Goal: Transaction & Acquisition: Purchase product/service

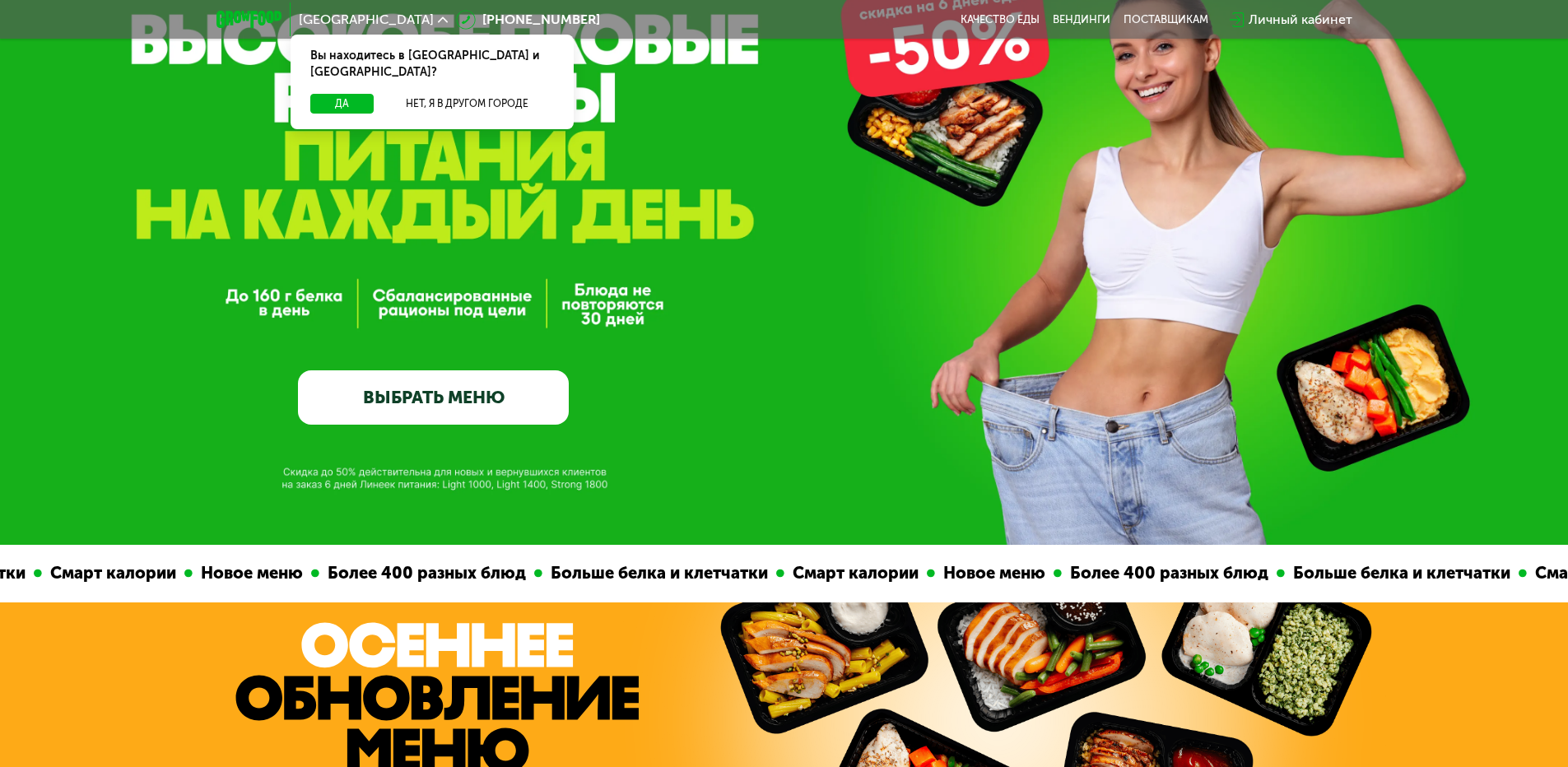
scroll to position [164, 0]
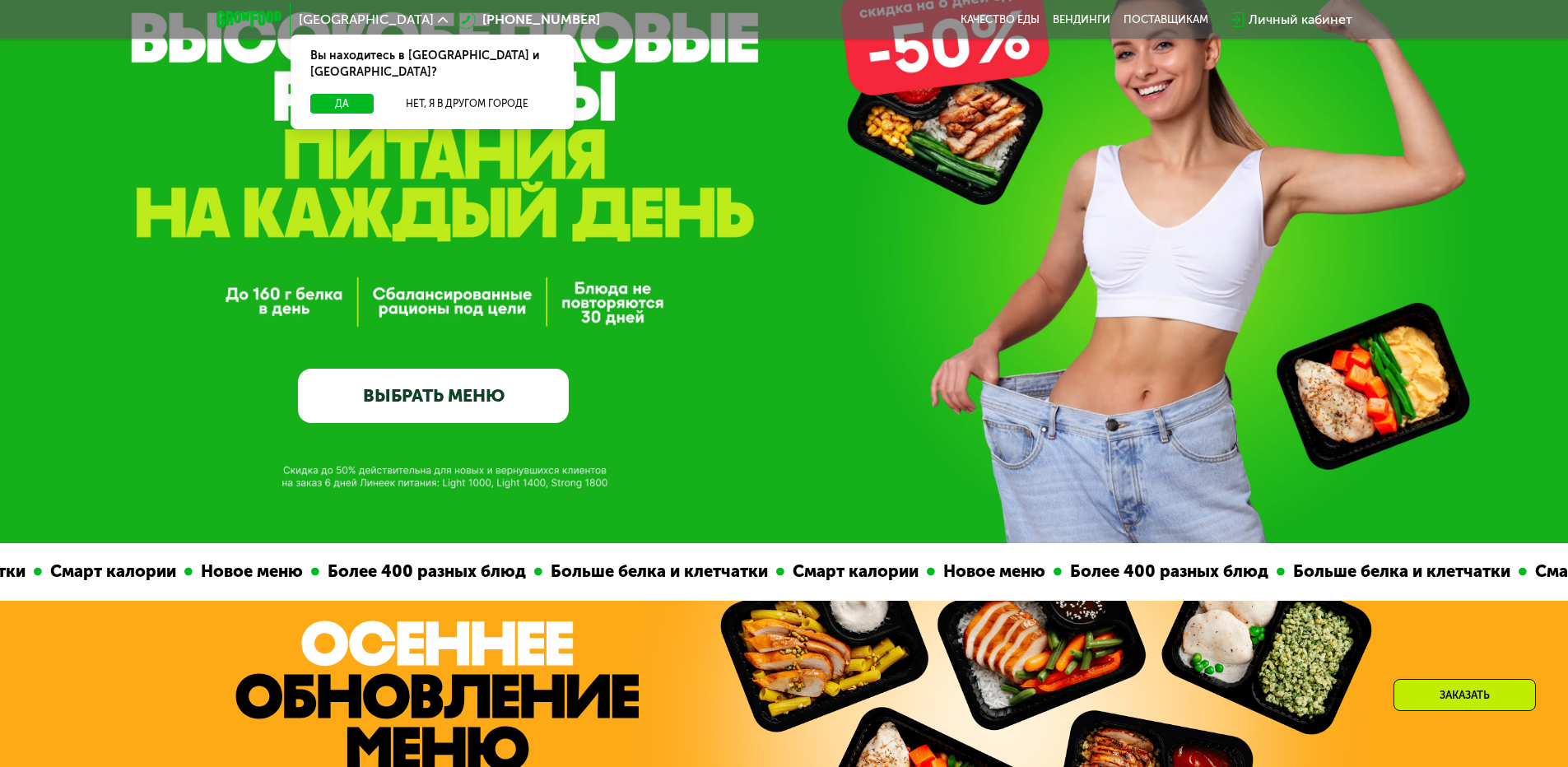
click at [477, 392] on link "ВЫБРАТЬ МЕНЮ" at bounding box center [433, 395] width 271 height 54
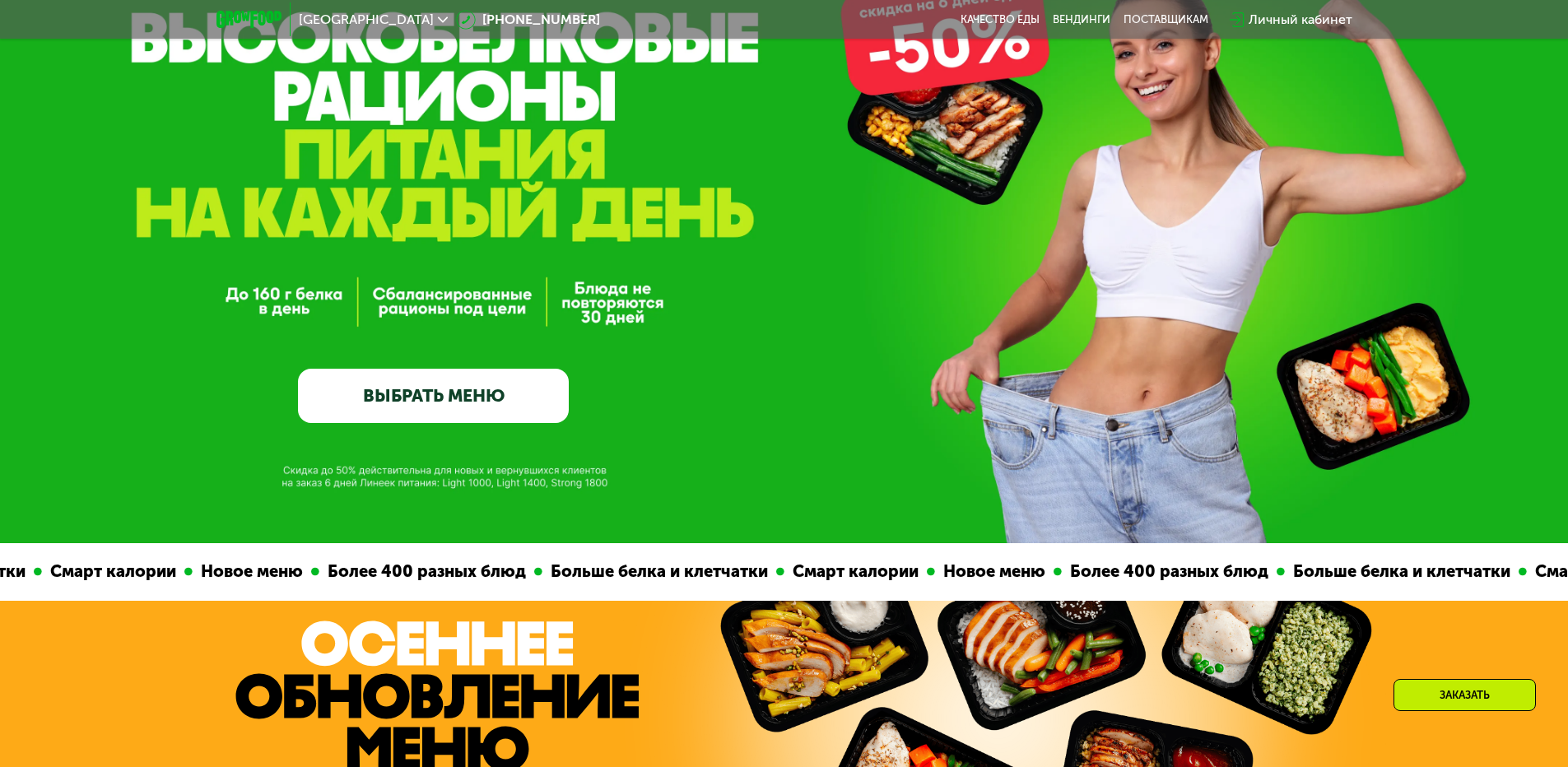
click at [446, 404] on link "ВЫБРАТЬ МЕНЮ" at bounding box center [433, 395] width 271 height 54
click at [406, 403] on link "ВЫБРАТЬ МЕНЮ" at bounding box center [433, 395] width 271 height 54
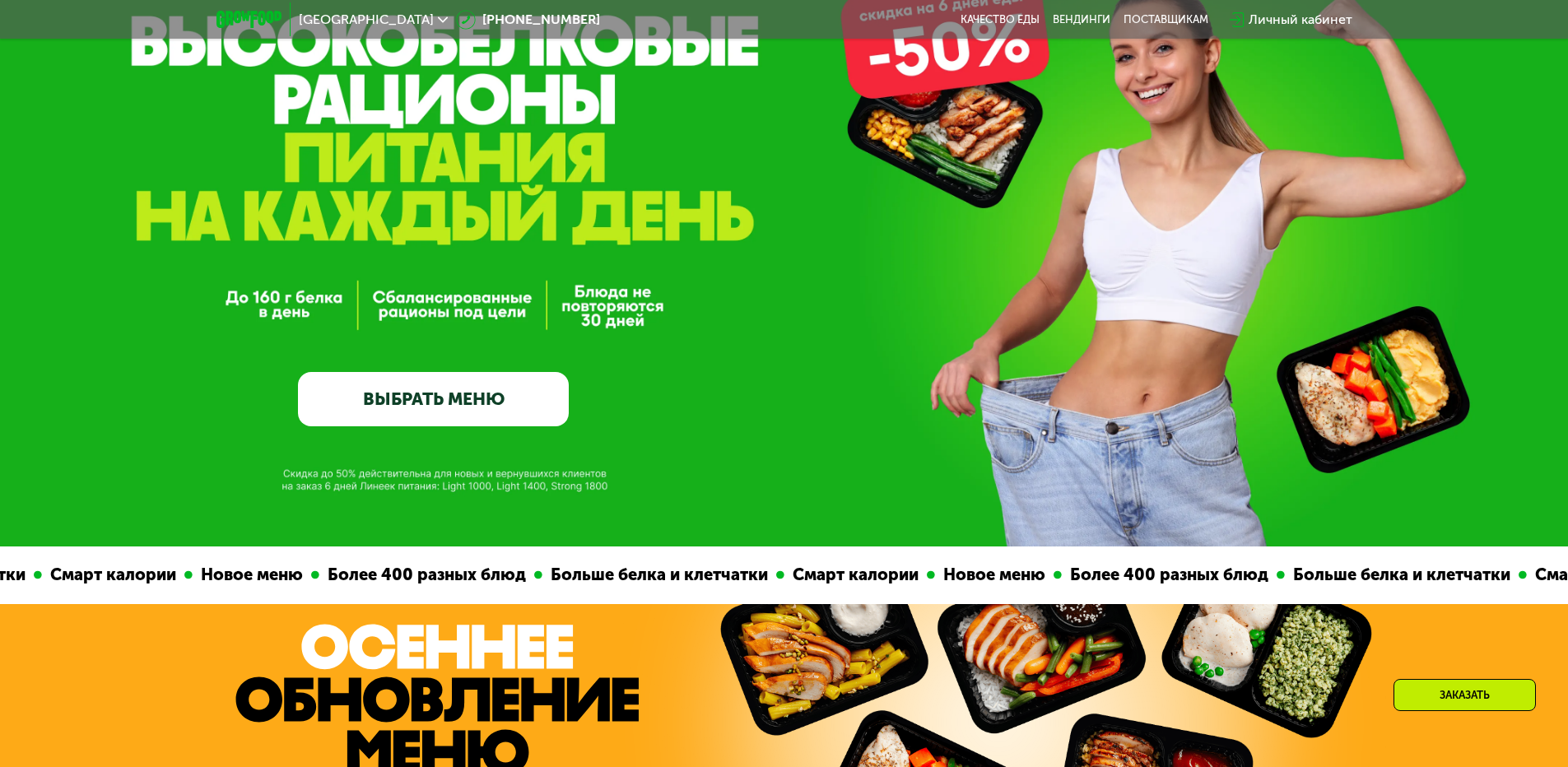
scroll to position [161, 0]
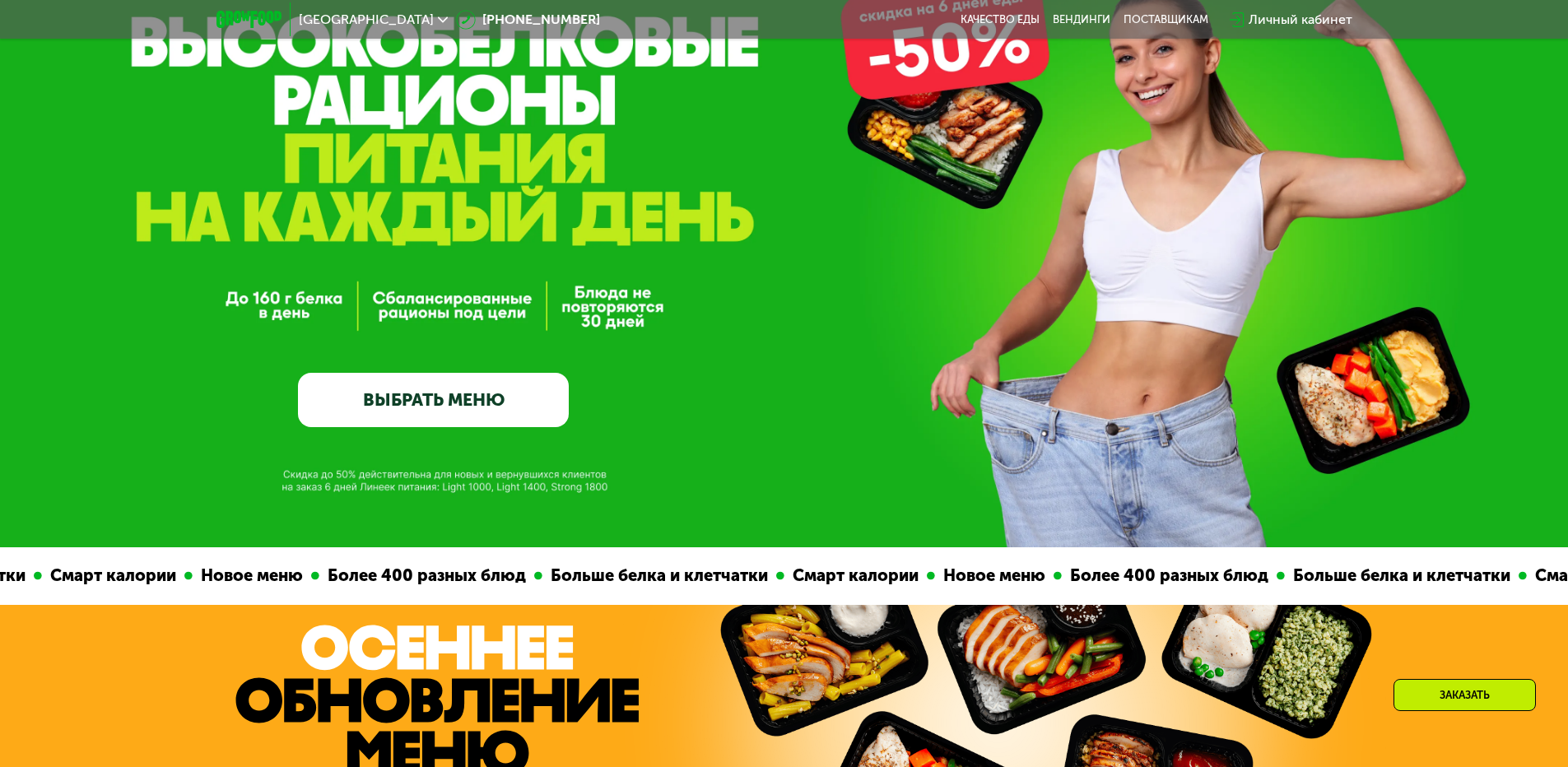
click at [462, 406] on link "ВЫБРАТЬ МЕНЮ" at bounding box center [433, 400] width 271 height 54
click at [445, 402] on link "ВЫБРАТЬ МЕНЮ" at bounding box center [433, 400] width 271 height 54
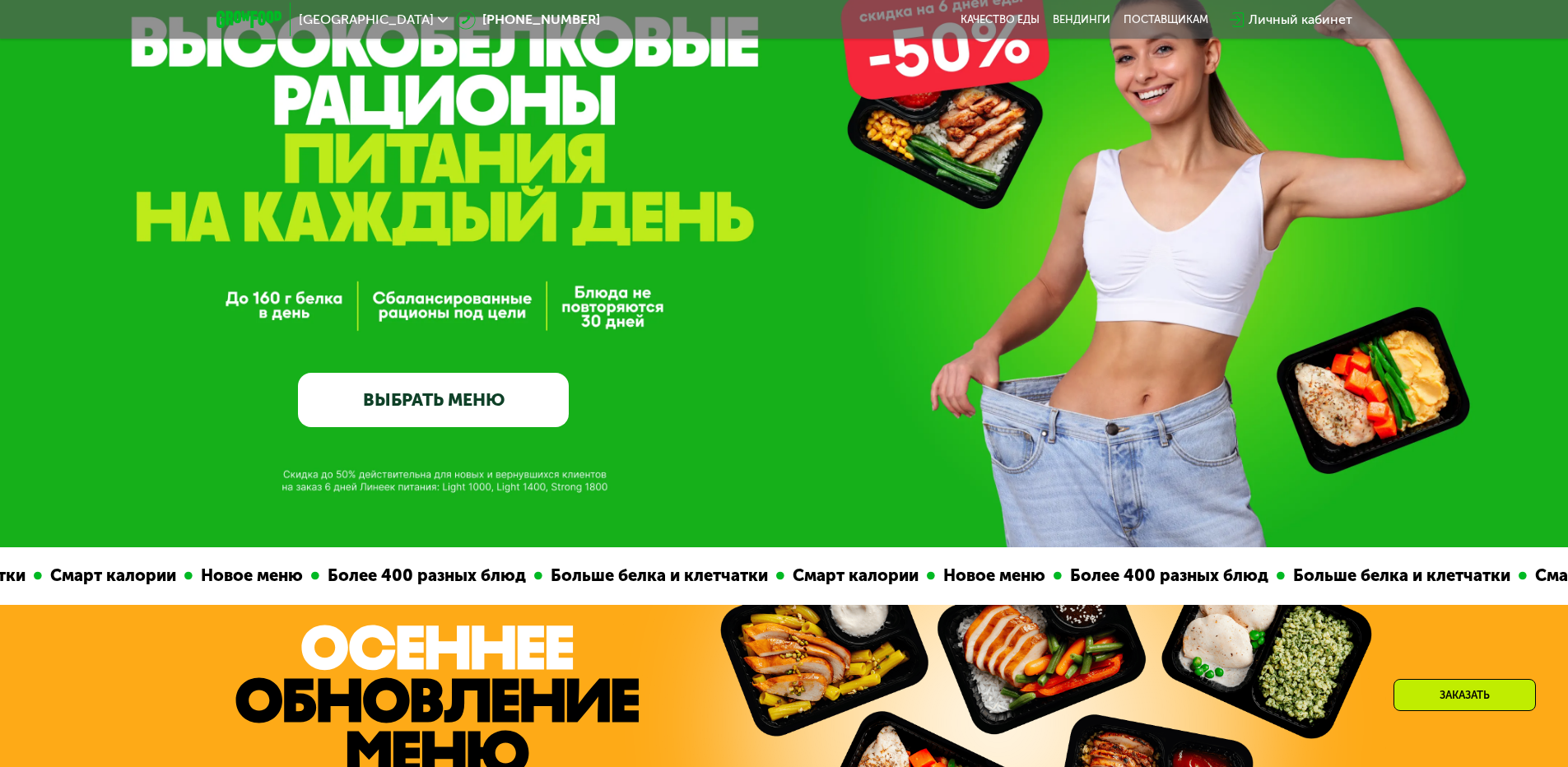
click at [409, 402] on link "ВЫБРАТЬ МЕНЮ" at bounding box center [433, 400] width 271 height 54
click at [427, 407] on link "ВЫБРАТЬ МЕНЮ" at bounding box center [433, 400] width 271 height 54
click at [453, 408] on link "ВЫБРАТЬ МЕНЮ" at bounding box center [433, 400] width 271 height 54
click at [461, 410] on link "ВЫБРАТЬ МЕНЮ" at bounding box center [433, 400] width 271 height 54
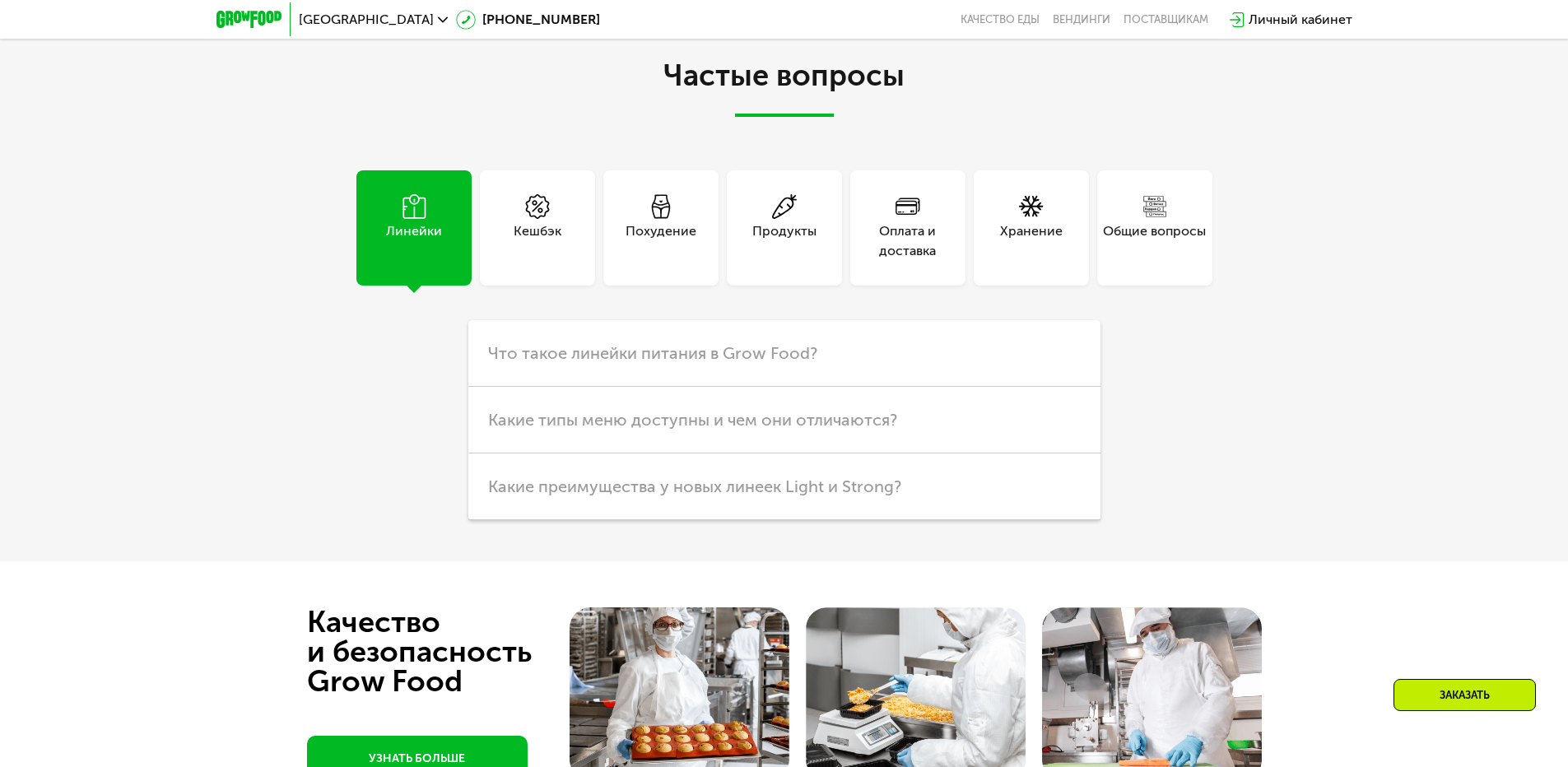
scroll to position [3699, 0]
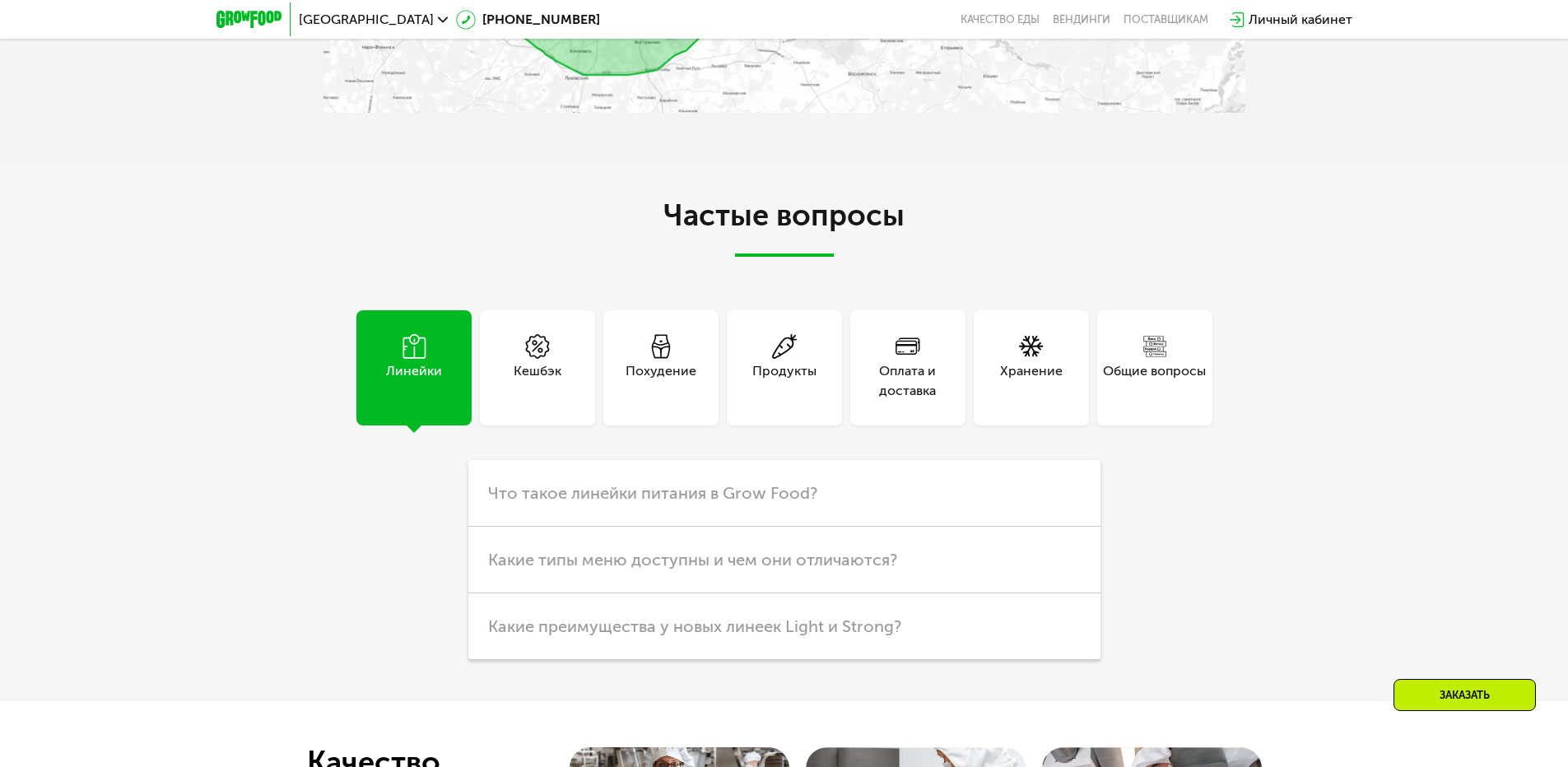
click at [792, 367] on div "Продукты" at bounding box center [784, 381] width 64 height 40
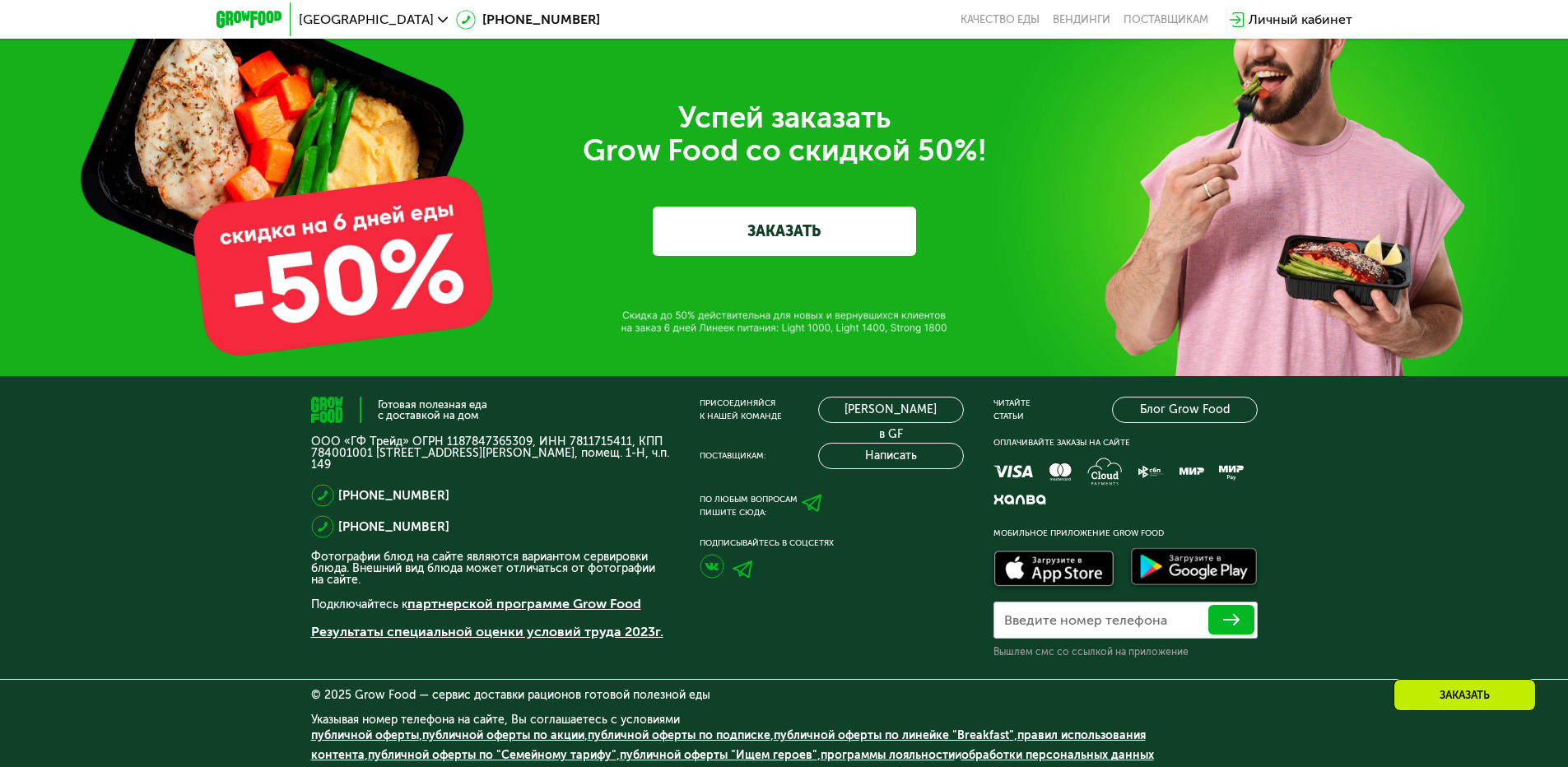
scroll to position [4620, 0]
